Goal: Task Accomplishment & Management: Complete application form

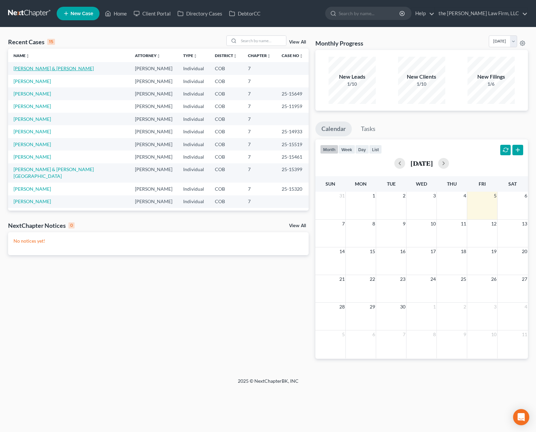
click at [50, 67] on link "[PERSON_NAME] & [PERSON_NAME]" at bounding box center [53, 68] width 80 height 6
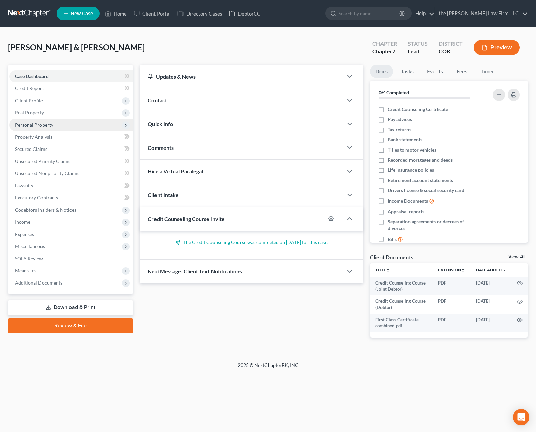
click at [49, 124] on span "Personal Property" at bounding box center [34, 125] width 38 height 6
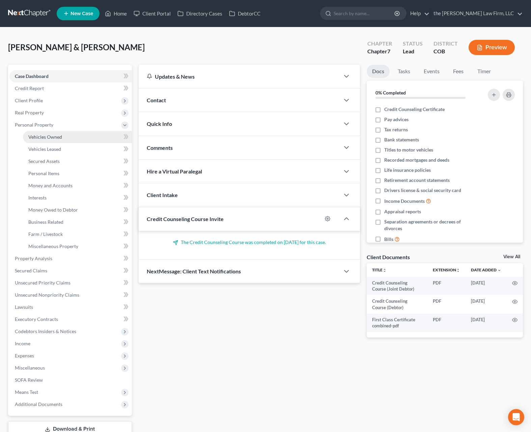
click at [53, 134] on span "Vehicles Owned" at bounding box center [45, 137] width 34 height 6
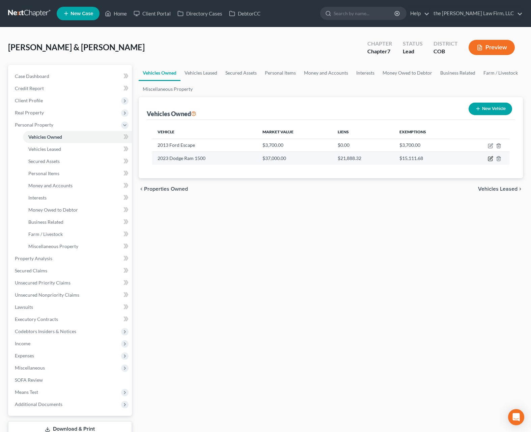
click at [490, 159] on icon "button" at bounding box center [490, 157] width 3 height 3
select select "0"
select select "3"
select select "2"
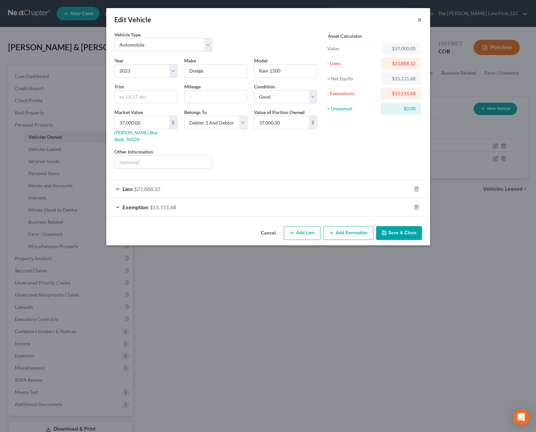
click at [418, 20] on button "×" at bounding box center [419, 20] width 5 height 8
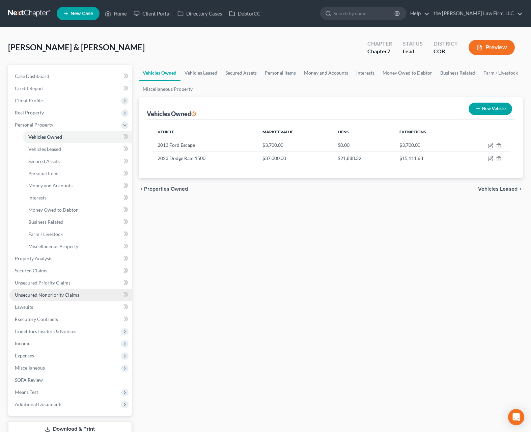
click at [59, 292] on span "Unsecured Nonpriority Claims" at bounding box center [47, 295] width 64 height 6
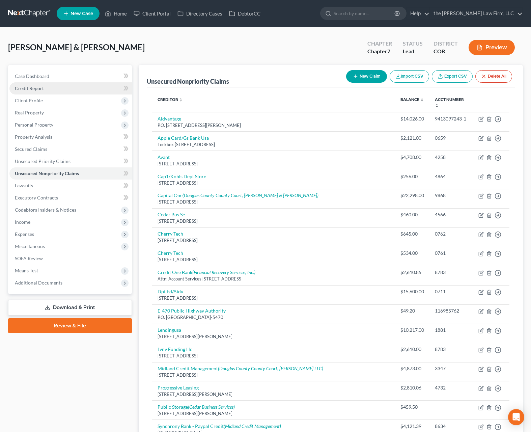
click at [62, 88] on link "Credit Report" at bounding box center [70, 88] width 122 height 12
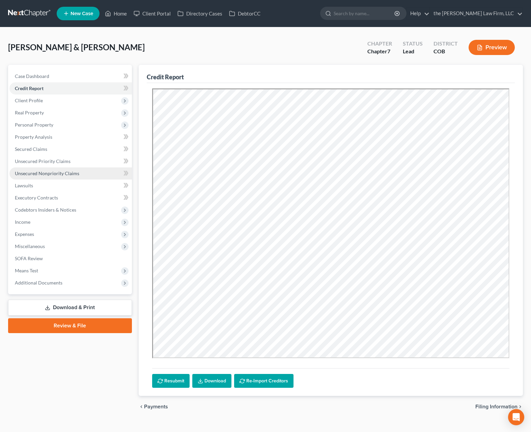
drag, startPoint x: 55, startPoint y: 171, endPoint x: 103, endPoint y: 176, distance: 48.5
click at [55, 171] on span "Unsecured Nonpriority Claims" at bounding box center [47, 173] width 64 height 6
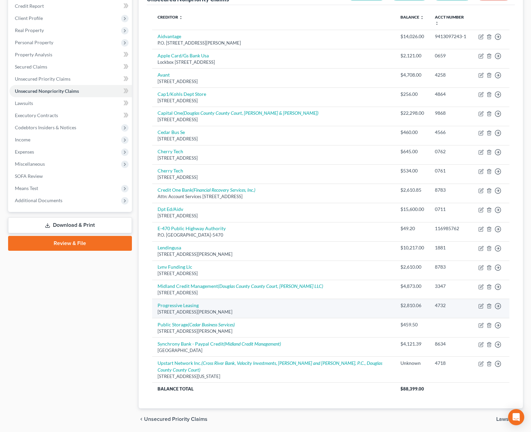
scroll to position [93, 0]
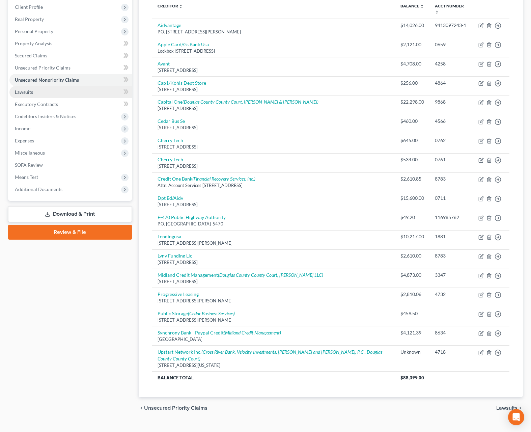
click at [49, 94] on link "Lawsuits" at bounding box center [70, 92] width 122 height 12
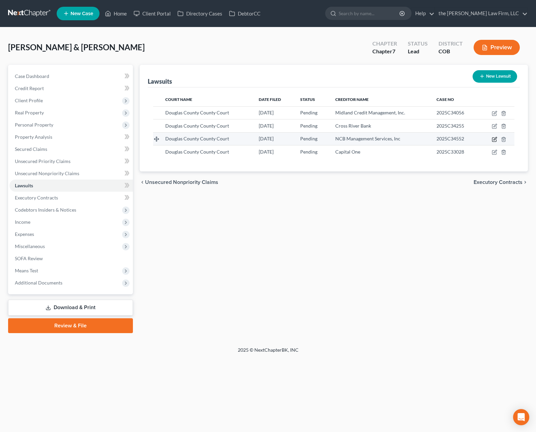
click at [497, 140] on icon "button" at bounding box center [494, 139] width 5 height 5
select select "5"
select select "0"
select select "4"
select select "39"
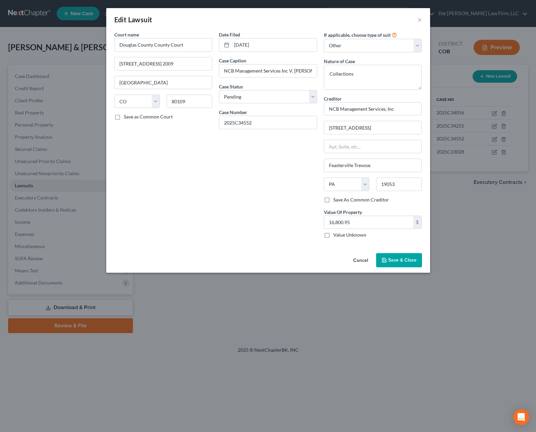
drag, startPoint x: 232, startPoint y: 206, endPoint x: 236, endPoint y: 203, distance: 5.1
click at [232, 206] on div "Date Filed [DATE] Case Caption NCB Management Services Inc V. [PERSON_NAME] et …" at bounding box center [267, 137] width 105 height 212
click at [417, 21] on button "×" at bounding box center [419, 20] width 5 height 8
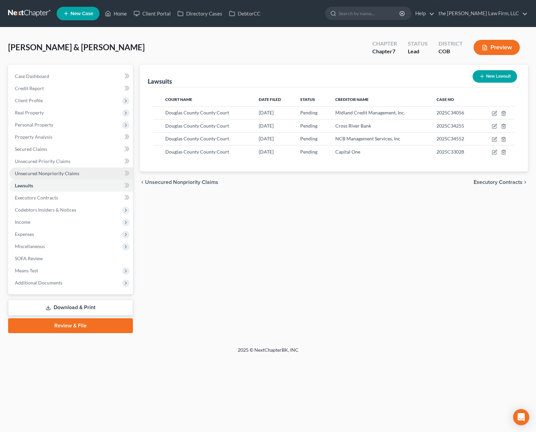
click at [58, 172] on span "Unsecured Nonpriority Claims" at bounding box center [47, 173] width 64 height 6
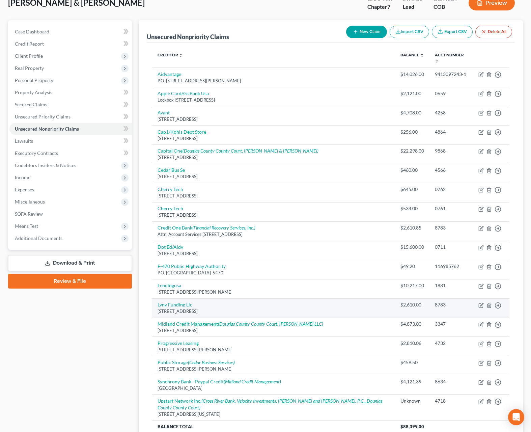
scroll to position [34, 0]
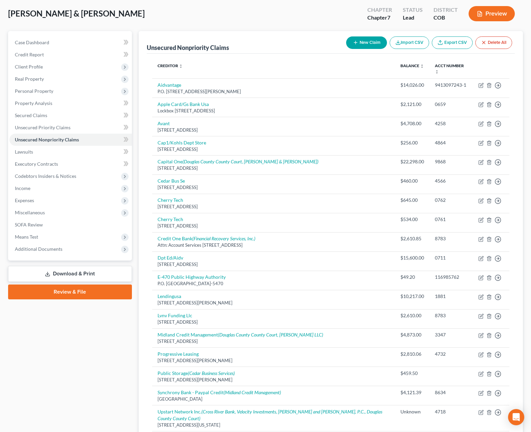
click at [356, 38] on button "New Claim" at bounding box center [366, 42] width 41 height 12
select select "2"
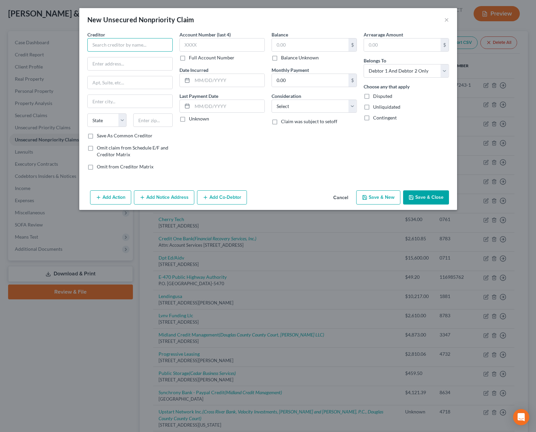
click at [123, 41] on input "text" at bounding box center [129, 44] width 85 height 13
click at [112, 46] on input "text" at bounding box center [129, 44] width 85 height 13
type input "NCB Management Services Inc"
type input "[PERSON_NAME] & [PERSON_NAME], Attys"
type input "[STREET_ADDRESS]"
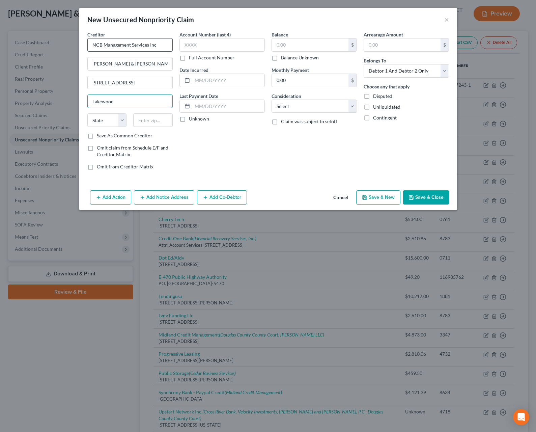
type input "Lakewood"
select select "5"
type input "80228"
type input "[GEOGRAPHIC_DATA]"
click at [229, 46] on input "text" at bounding box center [221, 44] width 85 height 13
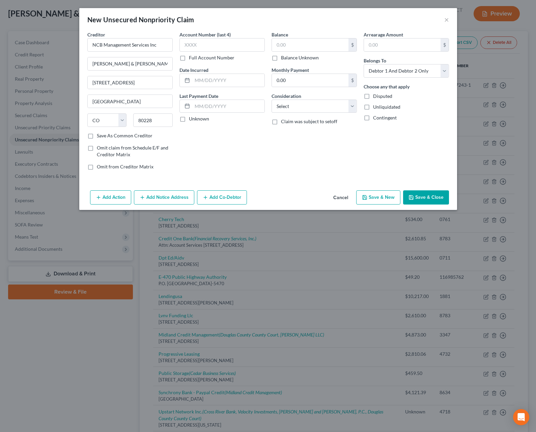
click at [337, 28] on div "New Unsecured Nonpriority Claim ×" at bounding box center [268, 19] width 378 height 23
click at [322, 45] on input "text" at bounding box center [310, 44] width 77 height 13
click at [301, 42] on input "text" at bounding box center [310, 44] width 77 height 13
type input "16,800.95"
click at [326, 104] on select "Select Cable / Satellite Services Collection Agency Credit Card Debt Debt Couns…" at bounding box center [313, 105] width 85 height 13
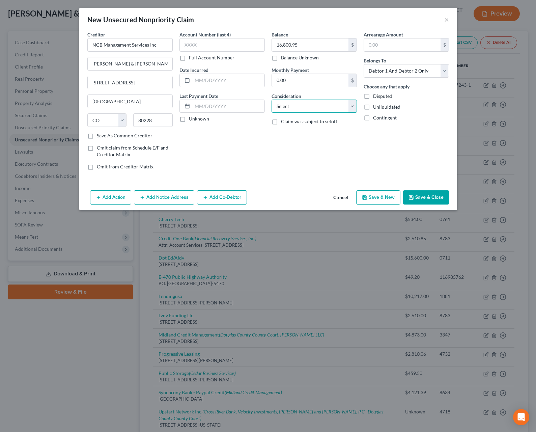
select select "4"
click at [271, 99] on select "Select Cable / Satellite Services Collection Agency Credit Card Debt Debt Couns…" at bounding box center [313, 105] width 85 height 13
click at [418, 195] on button "Save & Close" at bounding box center [426, 197] width 46 height 14
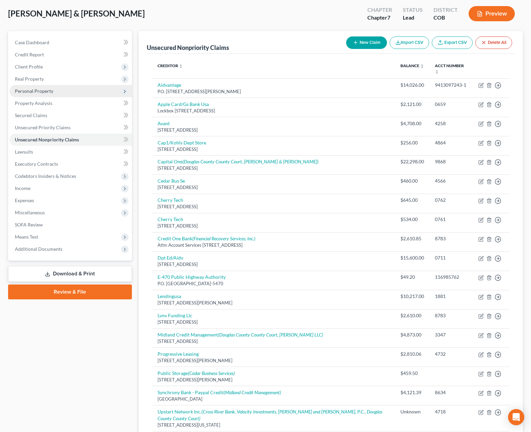
click at [49, 93] on span "Personal Property" at bounding box center [34, 91] width 38 height 6
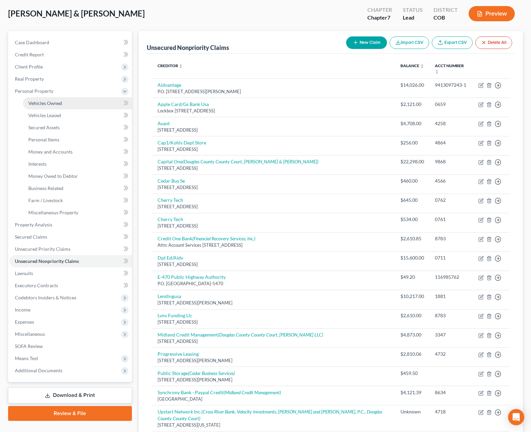
click at [80, 100] on link "Vehicles Owned" at bounding box center [77, 103] width 109 height 12
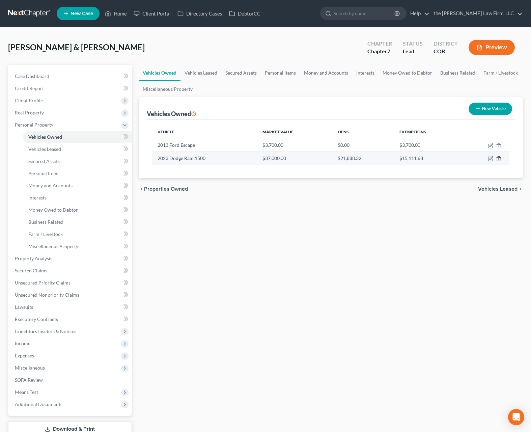
click at [499, 159] on line "button" at bounding box center [499, 158] width 0 height 1
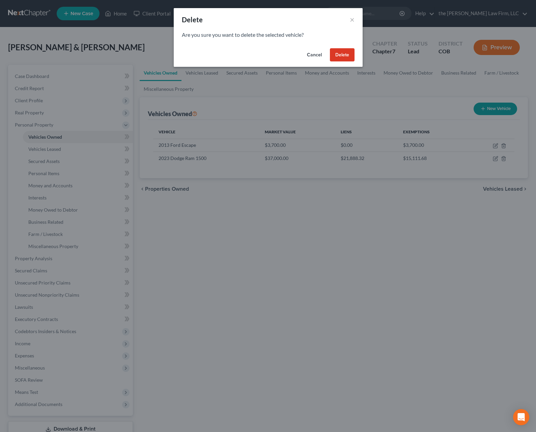
click at [342, 55] on button "Delete" at bounding box center [342, 54] width 25 height 13
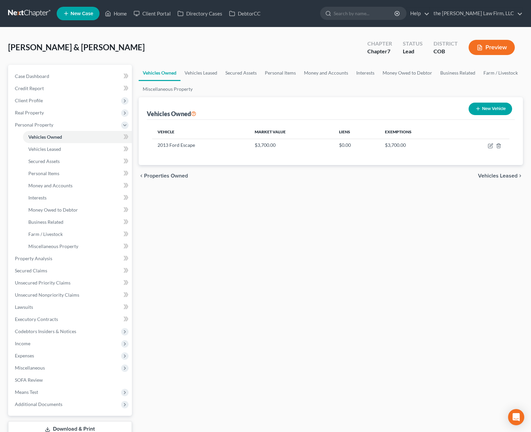
click at [185, 304] on div "Vehicles Owned Vehicles Leased Secured Assets Personal Items Money and Accounts…" at bounding box center [330, 259] width 391 height 389
click at [497, 146] on icon "button" at bounding box center [498, 145] width 5 height 5
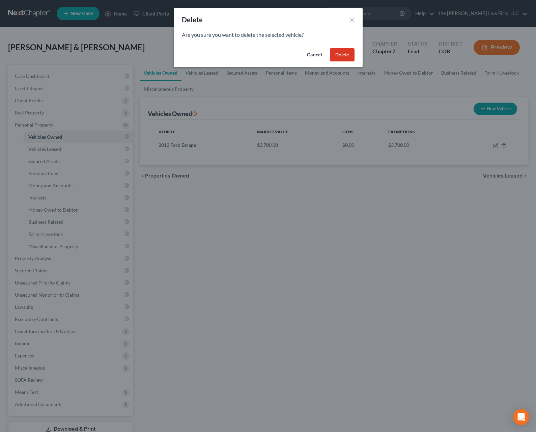
click at [344, 54] on button "Delete" at bounding box center [342, 54] width 25 height 13
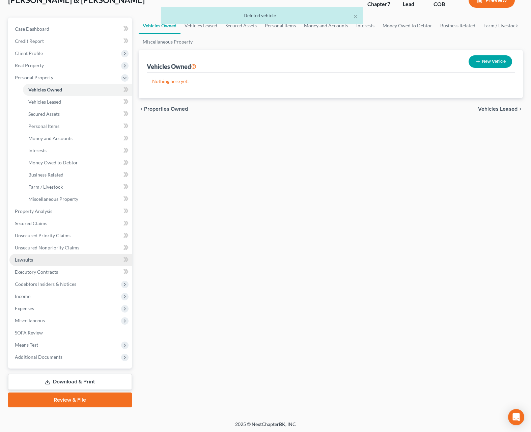
scroll to position [48, 0]
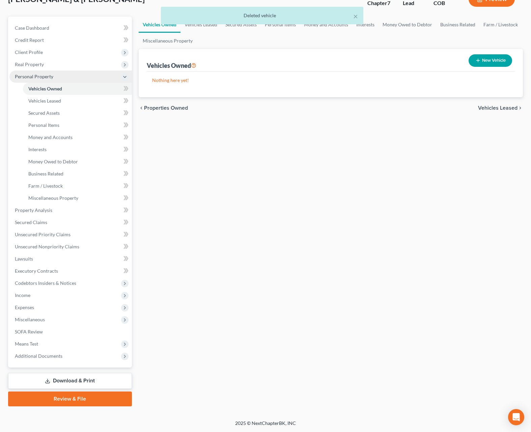
click at [54, 73] on span "Personal Property" at bounding box center [70, 76] width 122 height 12
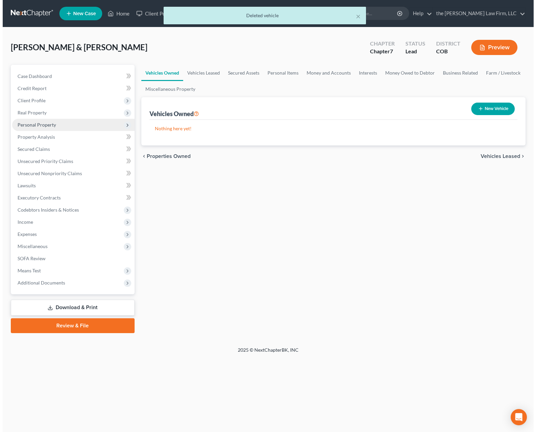
scroll to position [0, 0]
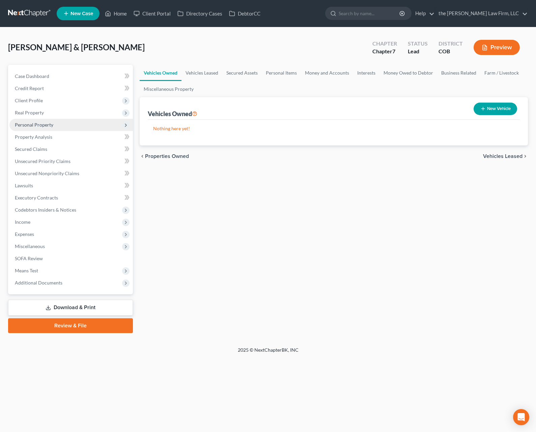
click at [77, 128] on span "Personal Property" at bounding box center [70, 125] width 123 height 12
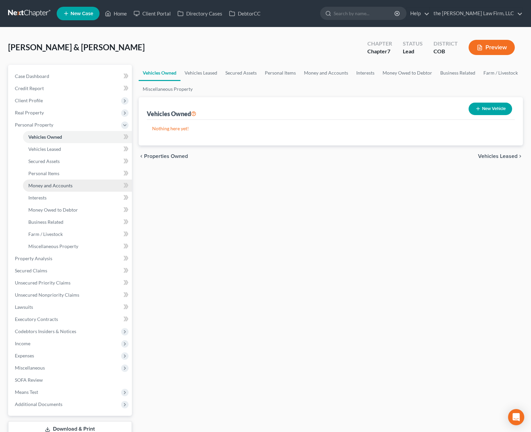
click at [67, 190] on link "Money and Accounts" at bounding box center [77, 185] width 109 height 12
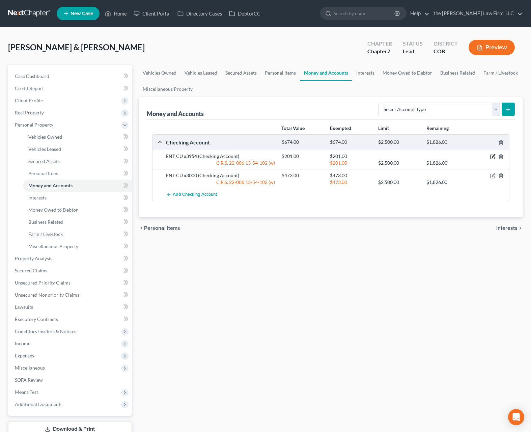
click at [495, 159] on icon "button" at bounding box center [492, 156] width 5 height 5
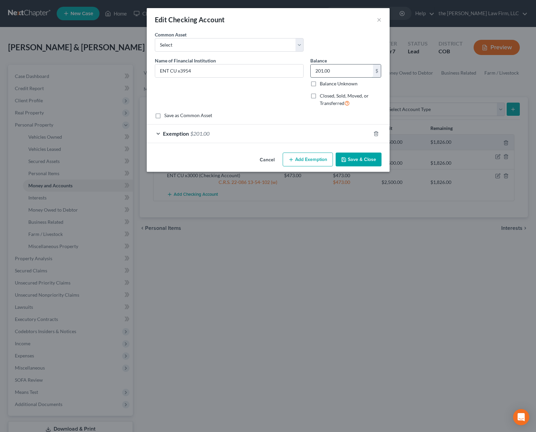
click at [337, 69] on input "201.00" at bounding box center [342, 70] width 62 height 13
type input "542.59"
click at [284, 134] on div "Exemption $201.00" at bounding box center [259, 133] width 224 height 18
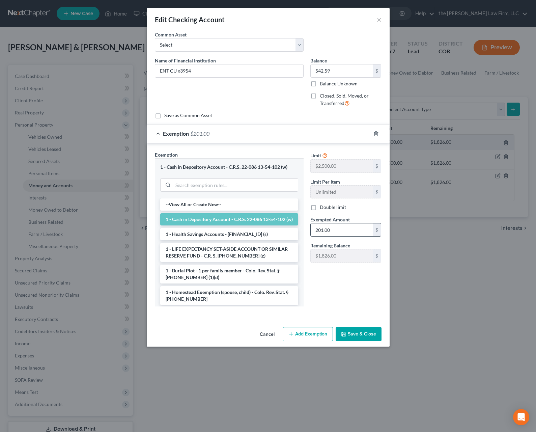
click at [345, 233] on input "201.00" at bounding box center [342, 229] width 62 height 13
type input "542.59"
click at [375, 335] on button "Save & Close" at bounding box center [358, 334] width 46 height 14
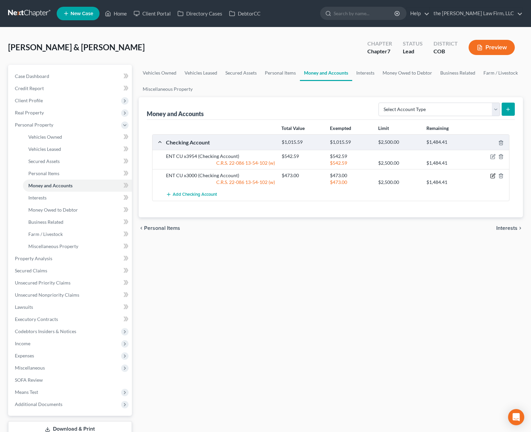
click at [494, 175] on icon "button" at bounding box center [492, 175] width 5 height 5
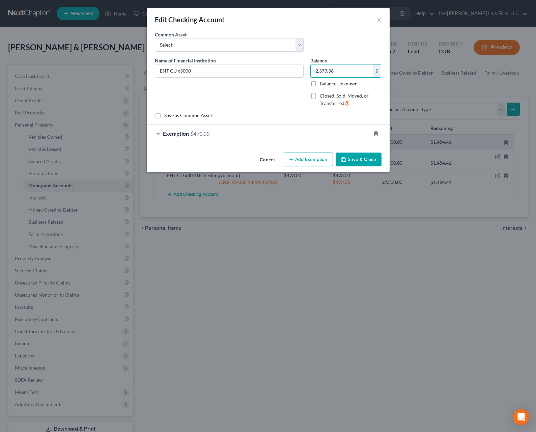
type input "2,373.36"
click at [248, 133] on div "Exemption $473.00" at bounding box center [259, 133] width 224 height 18
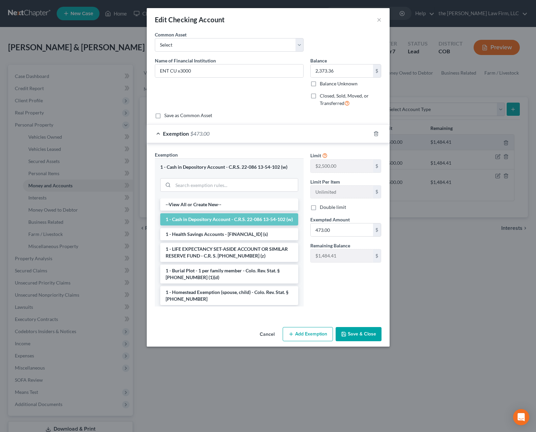
drag, startPoint x: 315, startPoint y: 207, endPoint x: 320, endPoint y: 213, distance: 7.9
click at [320, 207] on label "Double limit" at bounding box center [333, 207] width 26 height 7
click at [322, 207] on input "Double limit" at bounding box center [324, 206] width 4 height 4
checkbox input "true"
click at [340, 232] on input "473.00" at bounding box center [342, 229] width 62 height 13
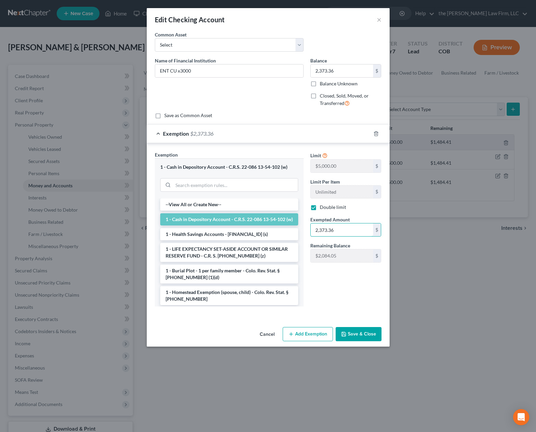
type input "2,373.36"
click at [369, 335] on button "Save & Close" at bounding box center [358, 334] width 46 height 14
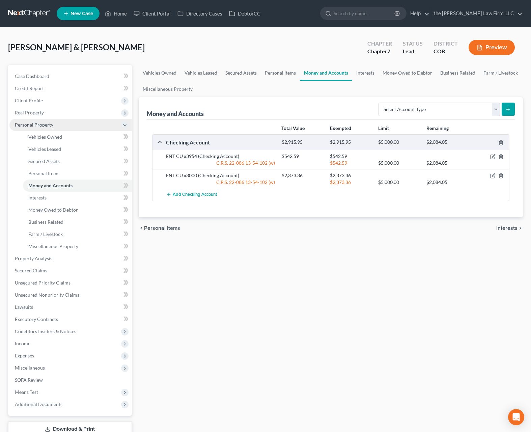
click at [71, 125] on span "Personal Property" at bounding box center [70, 125] width 122 height 12
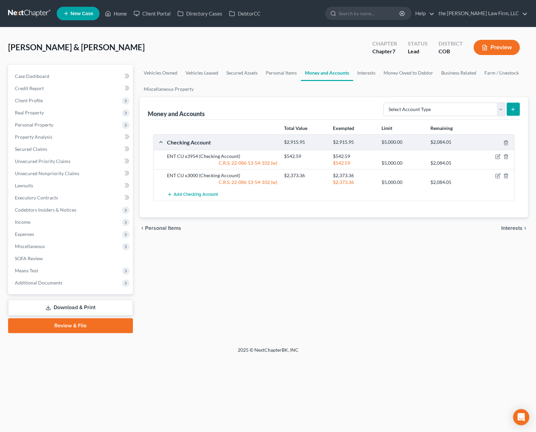
click at [73, 300] on link "Download & Print" at bounding box center [70, 307] width 125 height 16
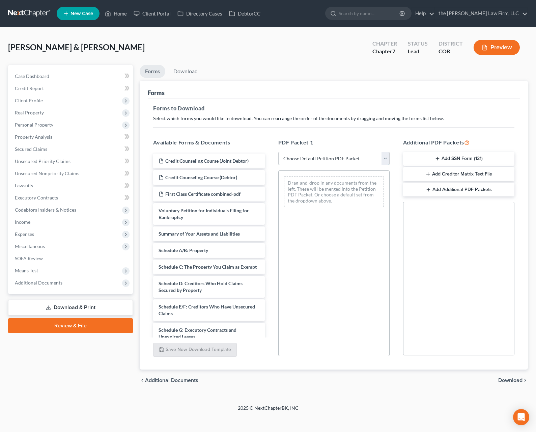
click at [344, 161] on select "Choose Default Petition PDF Packet Complete Bankruptcy Petition (all forms and …" at bounding box center [333, 158] width 111 height 13
select select "0"
click at [278, 152] on select "Choose Default Petition PDF Packet Complete Bankruptcy Petition (all forms and …" at bounding box center [333, 158] width 111 height 13
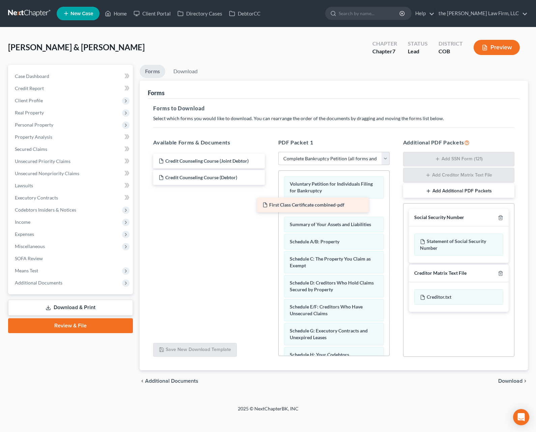
drag, startPoint x: 204, startPoint y: 192, endPoint x: 307, endPoint y: 203, distance: 104.4
click at [270, 185] on div "First Class Certificate combined-pdf Credit Counseling Course (Joint Debtor) Cr…" at bounding box center [209, 168] width 122 height 31
click at [516, 380] on span "Download" at bounding box center [510, 380] width 24 height 5
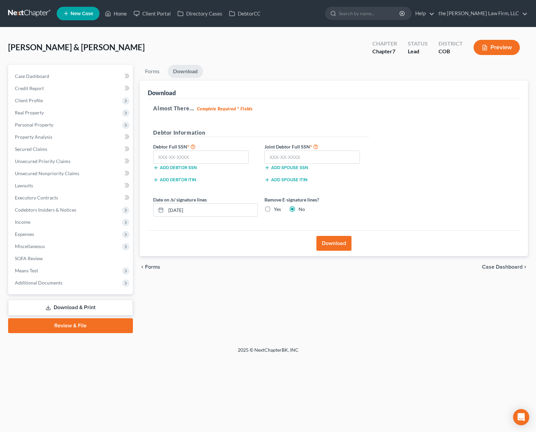
drag, startPoint x: 273, startPoint y: 117, endPoint x: 267, endPoint y: 122, distance: 8.1
click at [273, 117] on div "Almost There... Complete Required * Fields Debtor Information Debtor Full SSN *…" at bounding box center [334, 164] width 372 height 131
click at [193, 156] on input "text" at bounding box center [200, 156] width 95 height 13
type input "523-59-1735"
click at [291, 157] on input "text" at bounding box center [311, 156] width 95 height 13
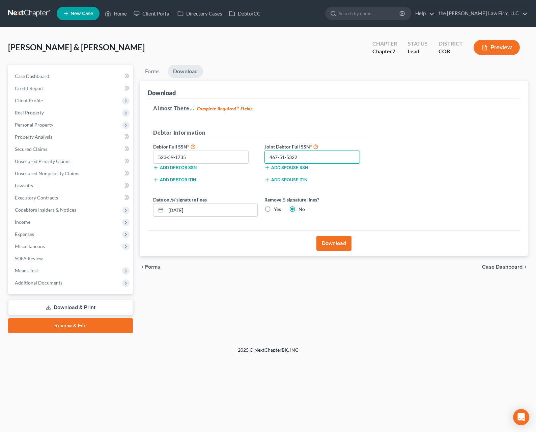
type input "467-51-5322"
click at [336, 239] on button "Download" at bounding box center [333, 243] width 35 height 15
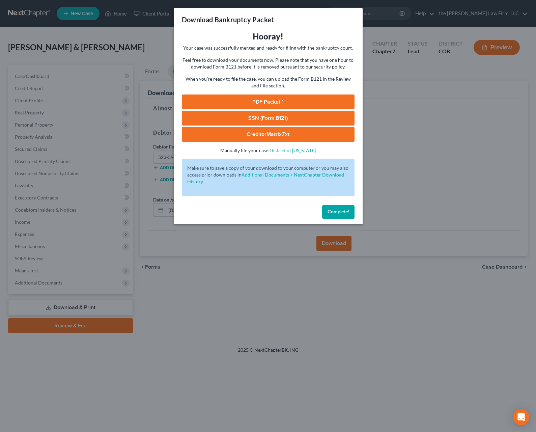
click at [267, 102] on link "PDF Packet 1" at bounding box center [268, 101] width 173 height 15
click at [345, 213] on span "Complete!" at bounding box center [338, 212] width 22 height 6
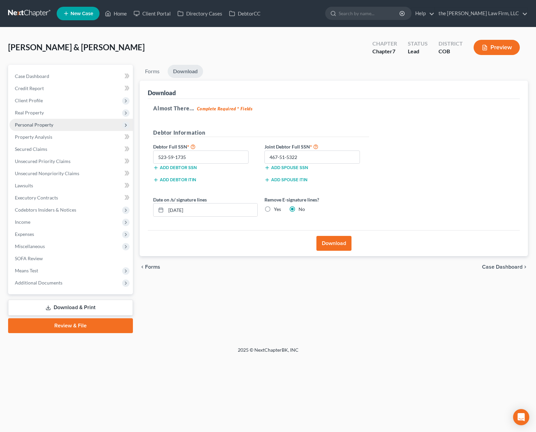
click at [68, 126] on span "Personal Property" at bounding box center [70, 125] width 123 height 12
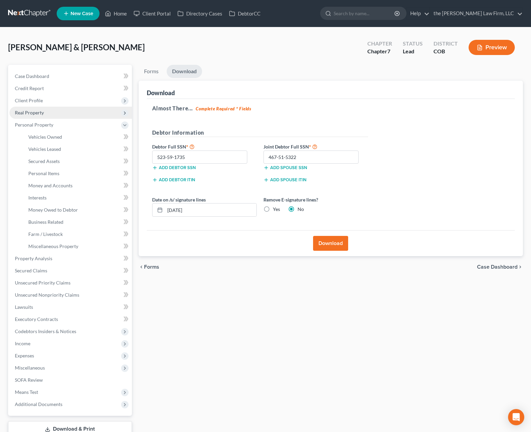
click at [77, 113] on span "Real Property" at bounding box center [70, 113] width 122 height 12
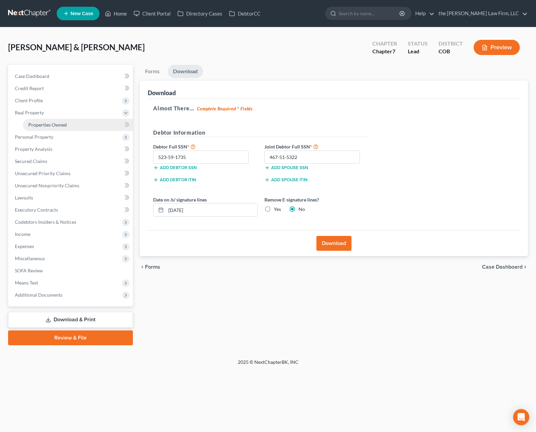
click at [78, 124] on link "Properties Owned" at bounding box center [78, 125] width 110 height 12
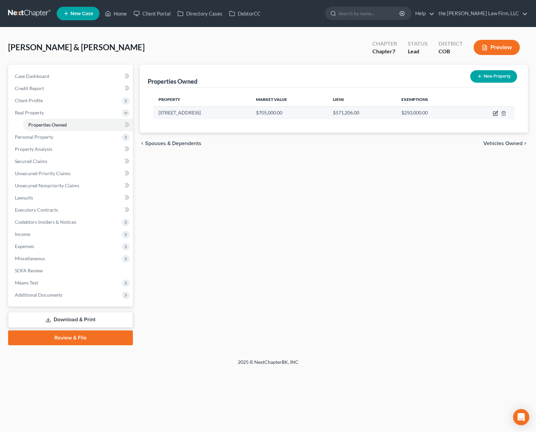
click at [494, 114] on icon "button" at bounding box center [495, 113] width 5 height 5
select select "5"
select select "2"
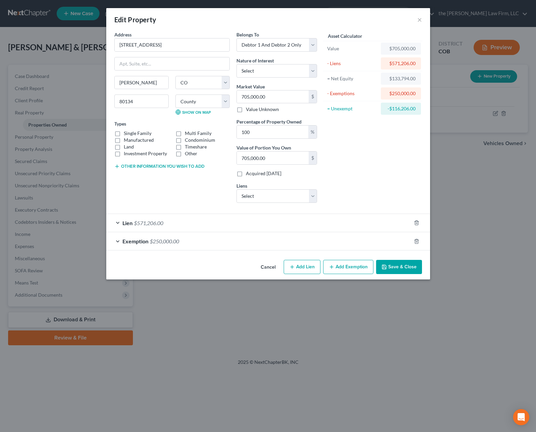
drag, startPoint x: 402, startPoint y: 264, endPoint x: 399, endPoint y: 256, distance: 8.4
click at [402, 264] on button "Save & Close" at bounding box center [399, 267] width 46 height 14
